Goal: Transaction & Acquisition: Purchase product/service

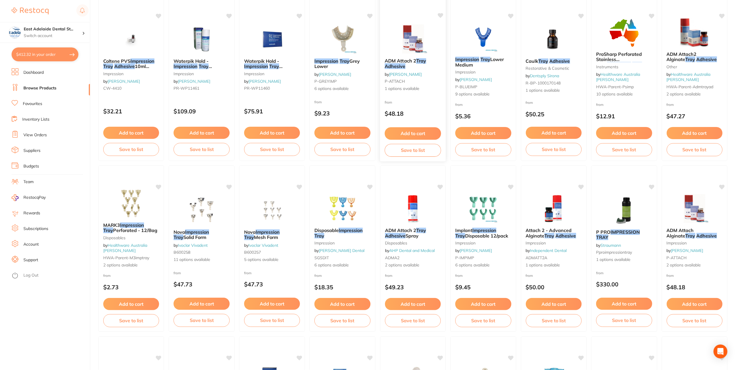
click at [410, 135] on button "Add to cart" at bounding box center [413, 133] width 56 height 12
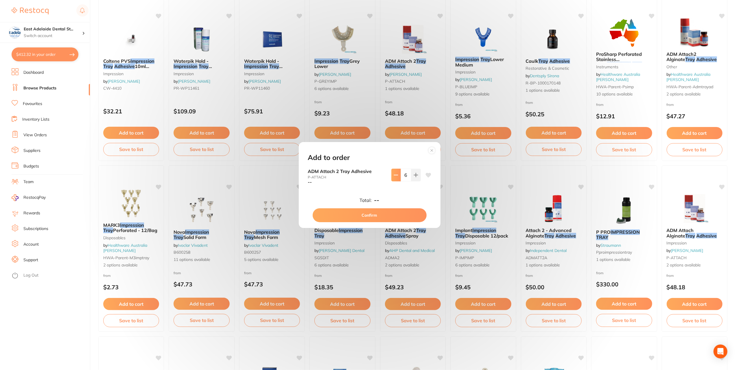
click at [395, 170] on button at bounding box center [396, 175] width 10 height 13
click at [394, 173] on icon at bounding box center [396, 175] width 5 height 5
type input "3"
click at [376, 217] on button "Confirm" at bounding box center [370, 215] width 114 height 14
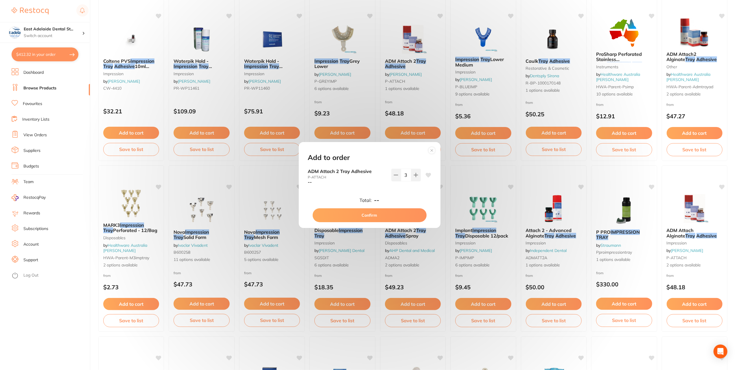
type input "3"
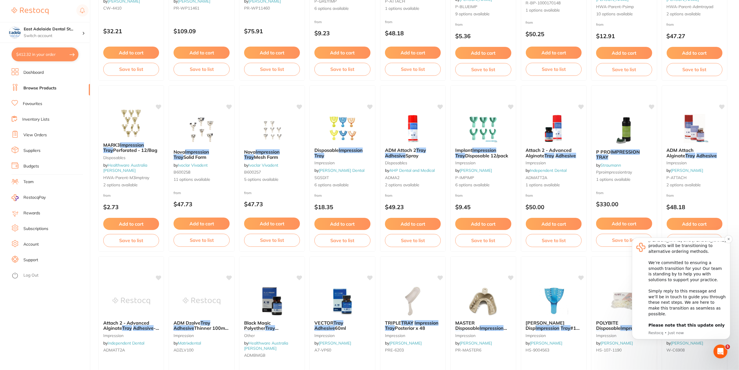
scroll to position [174, 0]
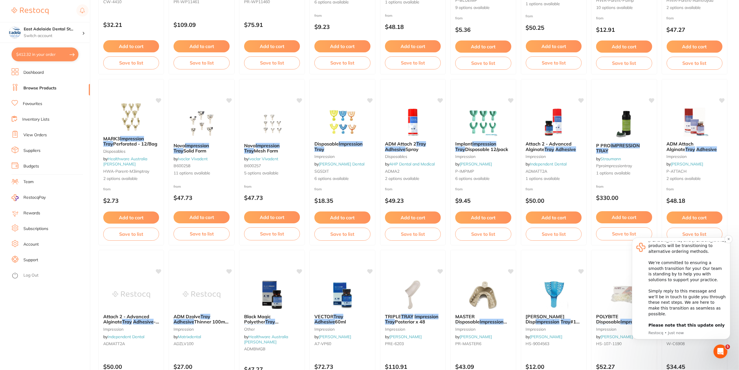
click at [698, 325] on b "Please note that this update only applies to practices with one - two locations…" at bounding box center [686, 334] width 76 height 22
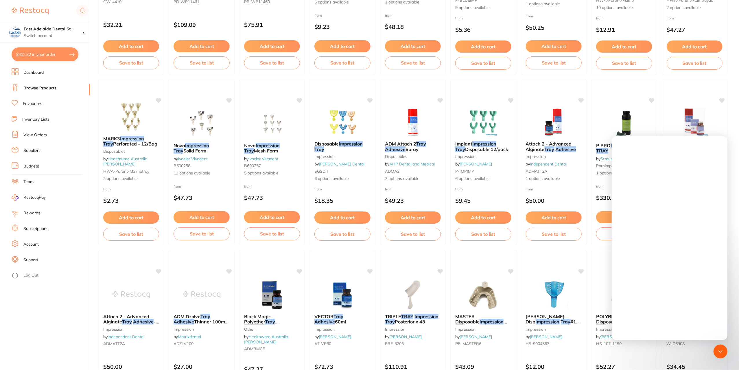
scroll to position [0, 0]
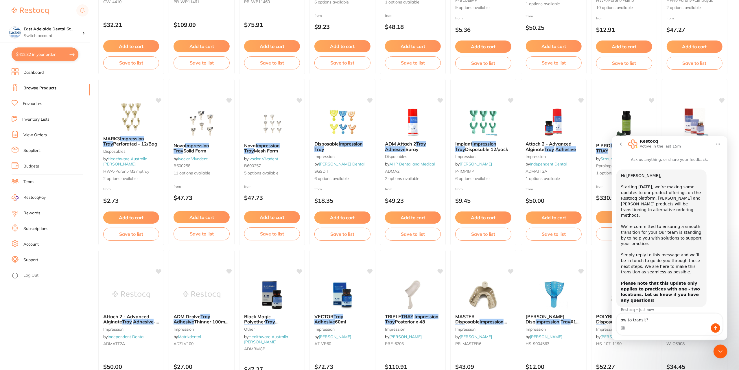
type textarea "how to transit?"
